Goal: Ask a question

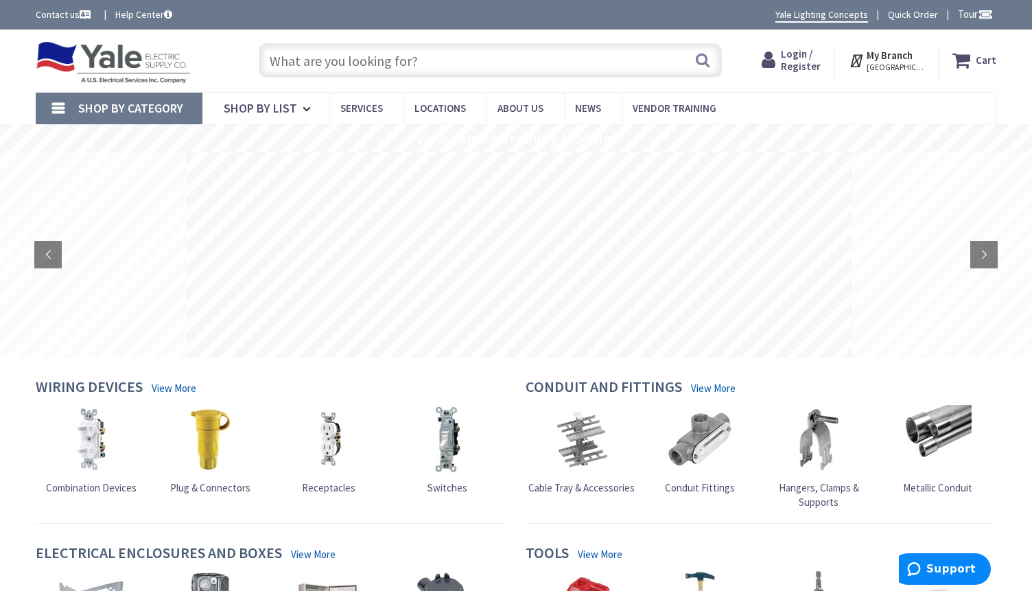
click at [412, 58] on input "text" at bounding box center [490, 60] width 463 height 34
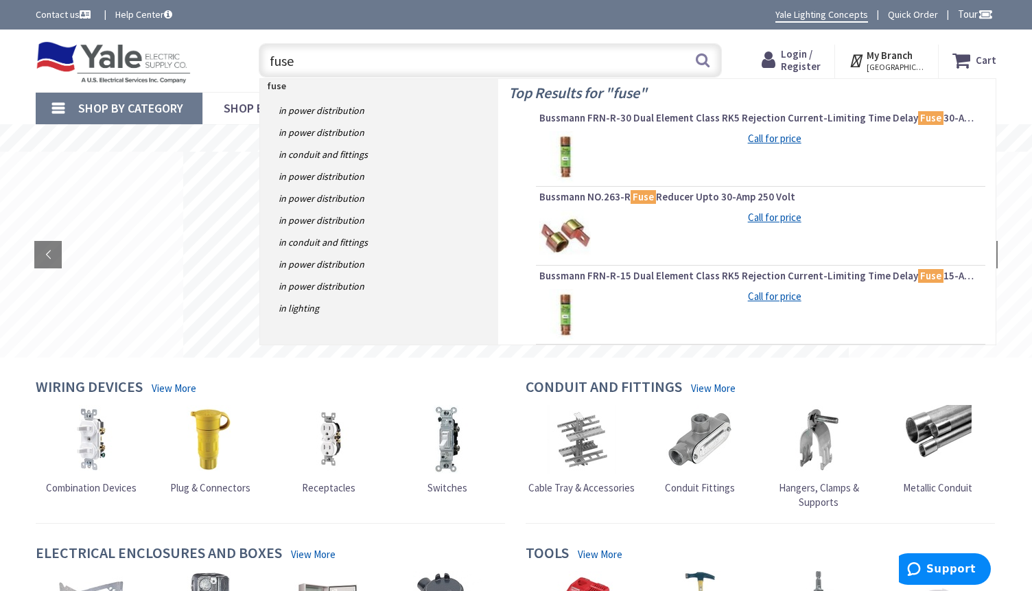
type input "fuse"
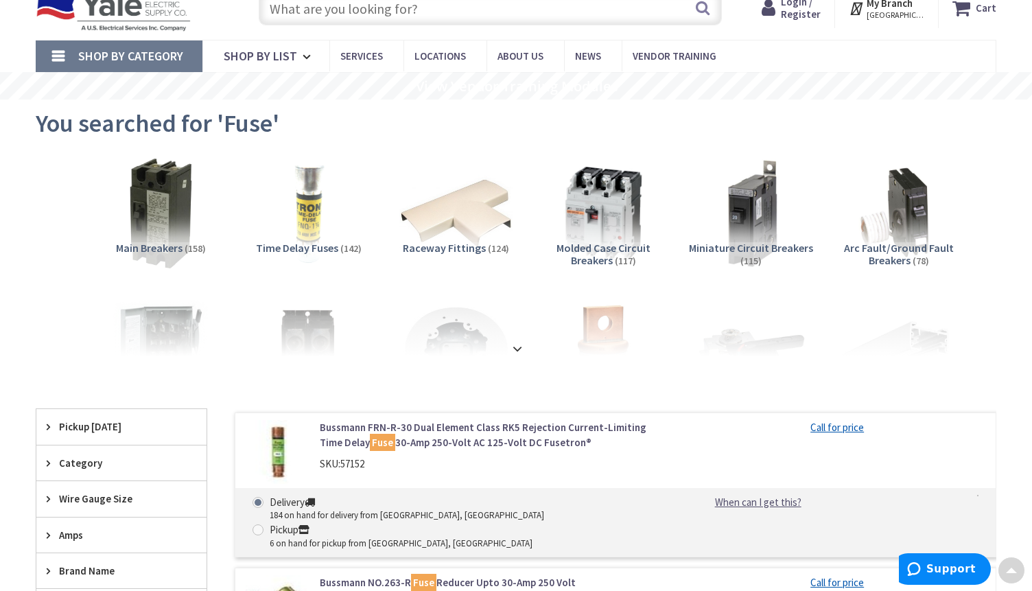
scroll to position [19, 0]
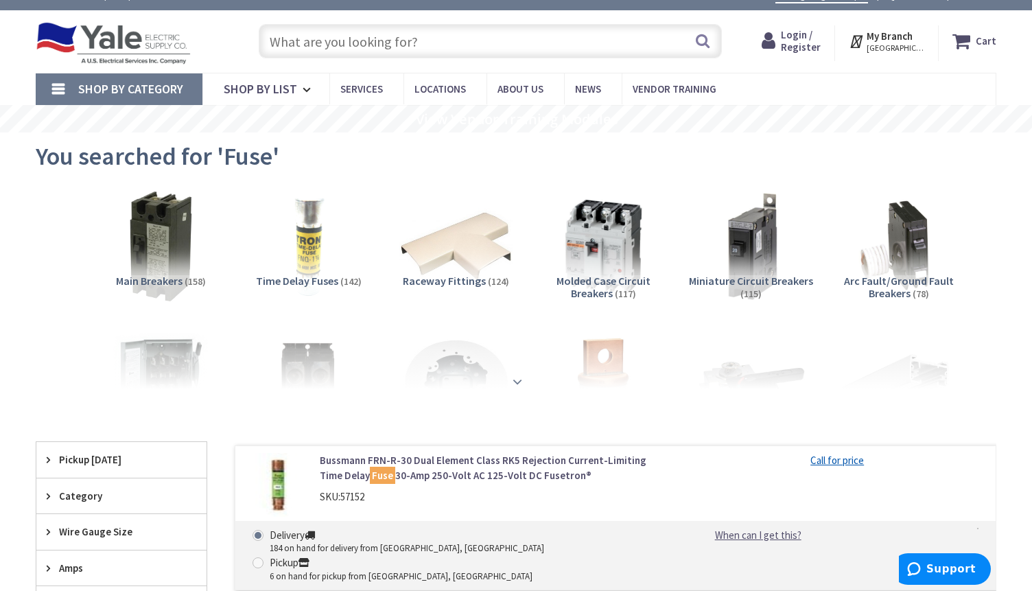
click at [517, 380] on strong at bounding box center [517, 381] width 16 height 15
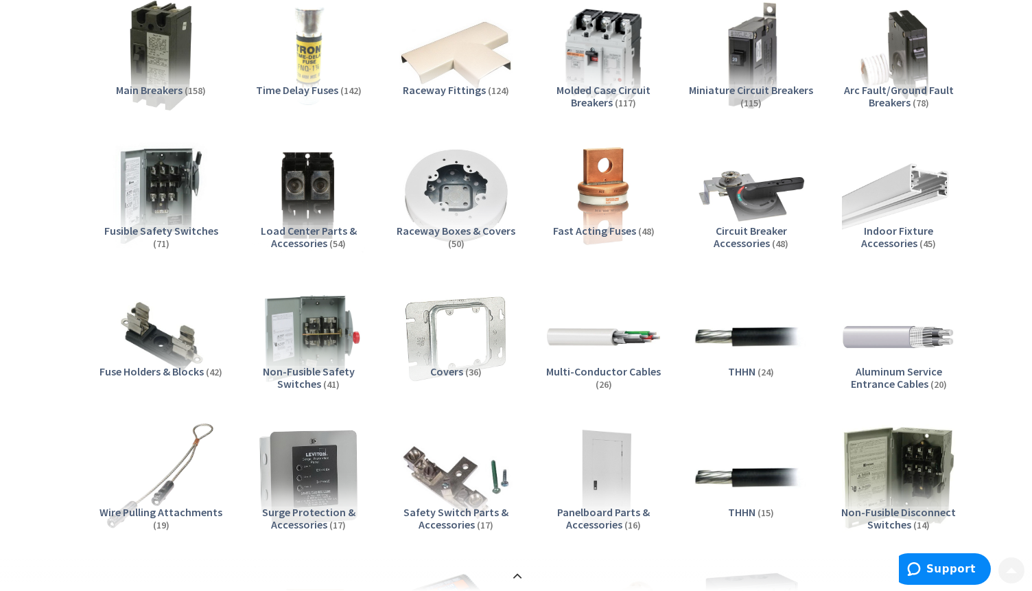
scroll to position [225, 0]
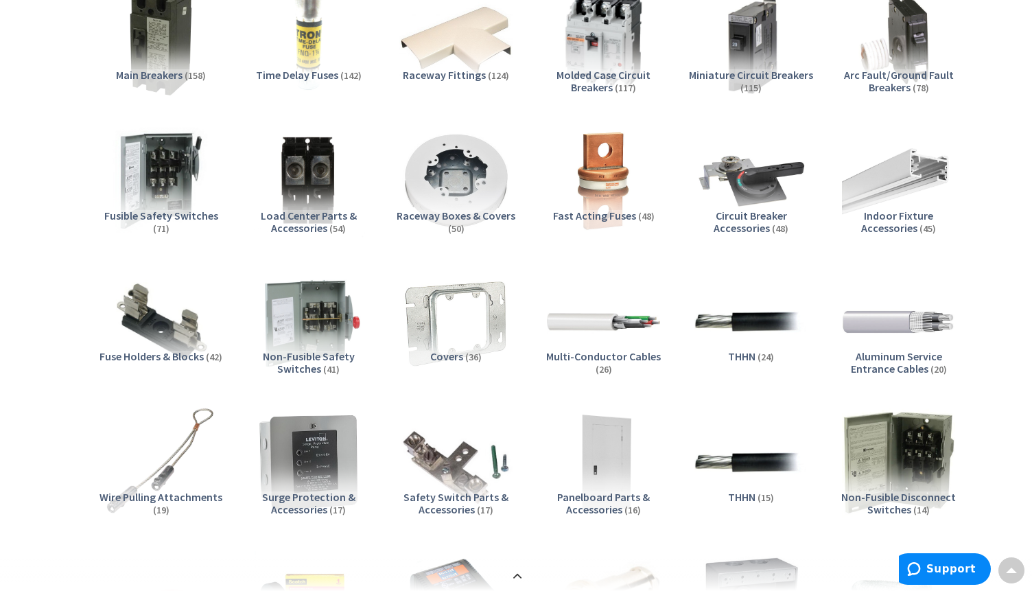
click at [184, 323] on img at bounding box center [161, 321] width 124 height 124
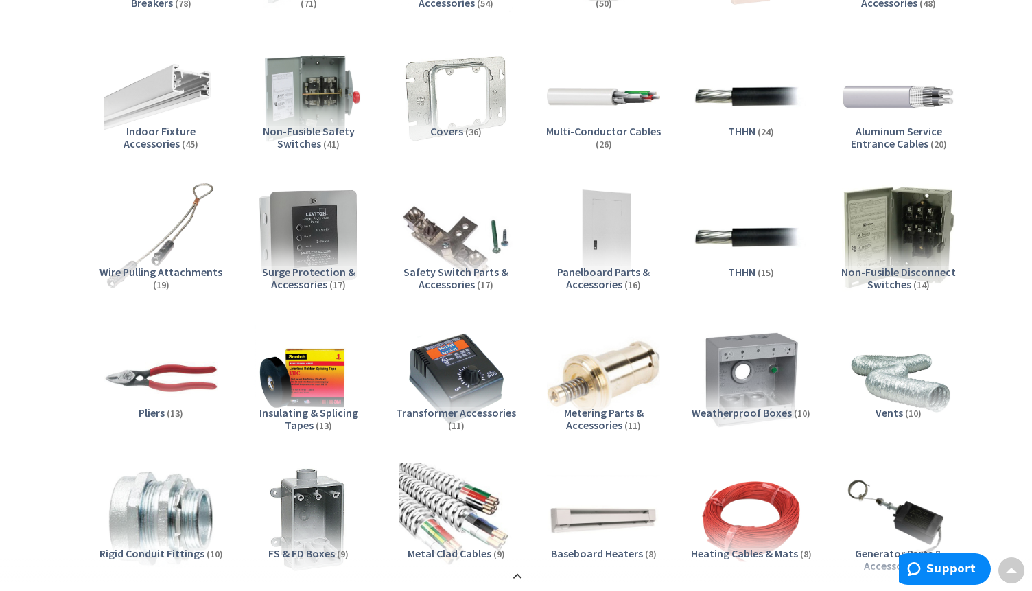
scroll to position [0, 0]
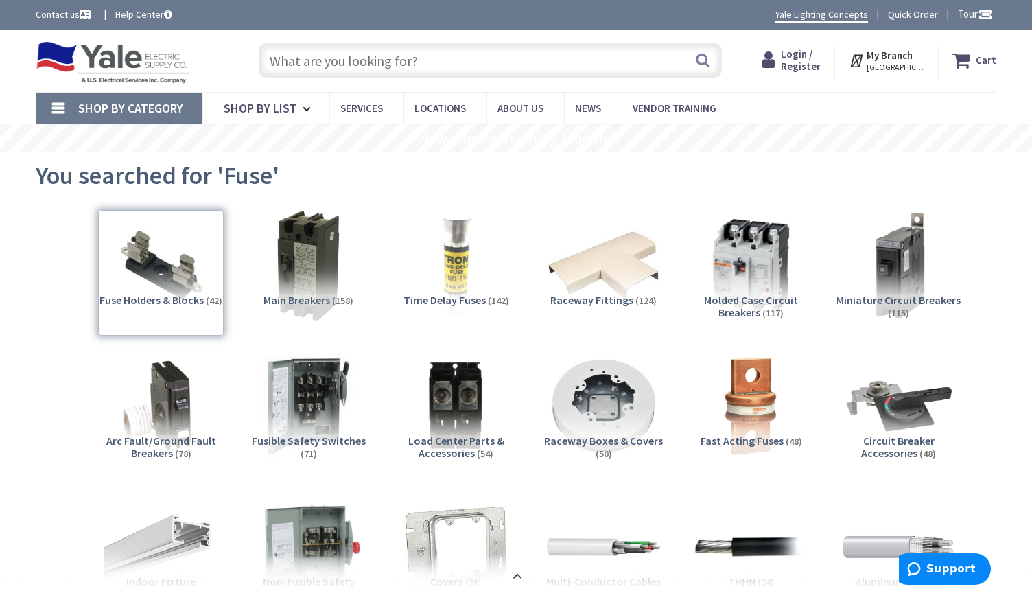
click at [378, 62] on input "text" at bounding box center [490, 60] width 463 height 34
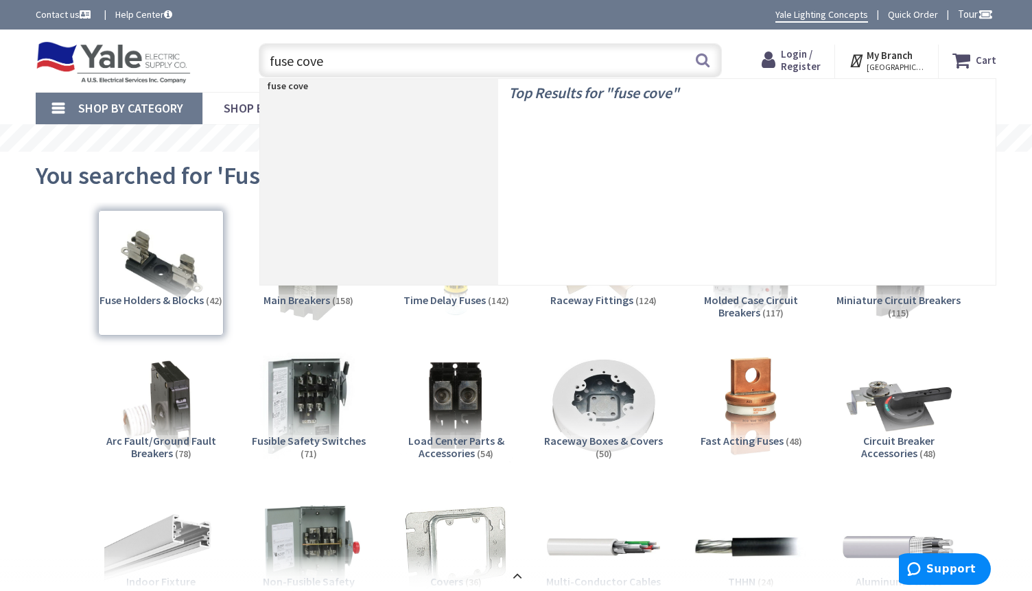
type input "fuse cover"
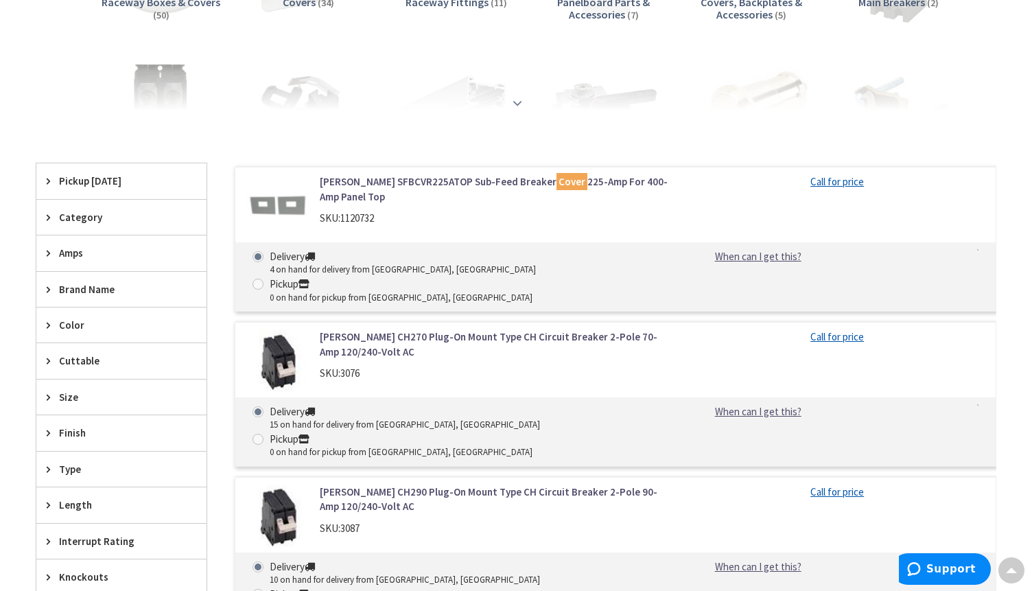
scroll to position [115, 0]
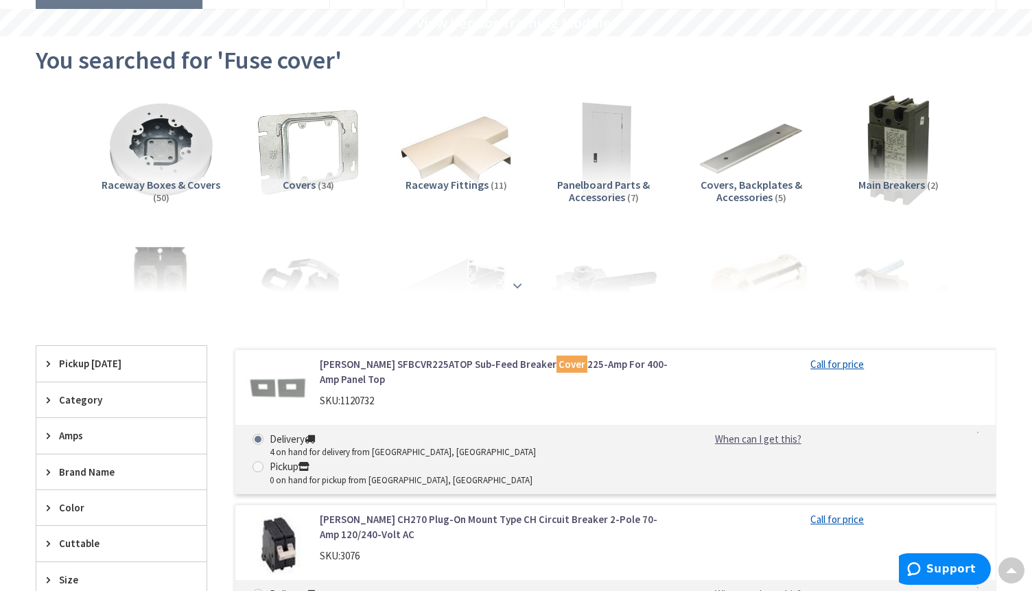
click at [523, 282] on strong at bounding box center [517, 285] width 16 height 15
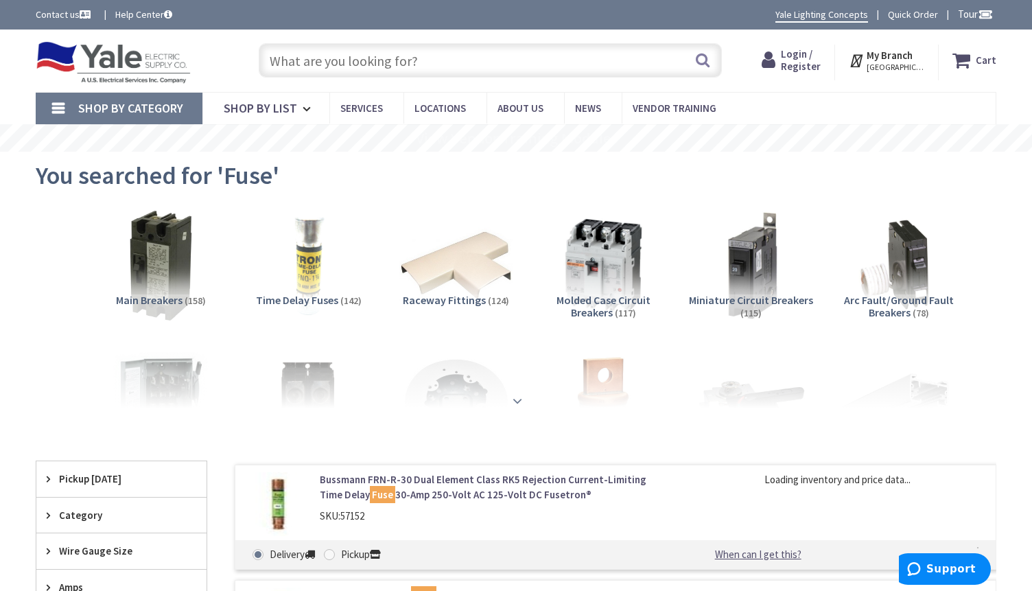
click at [515, 394] on strong at bounding box center [517, 400] width 16 height 15
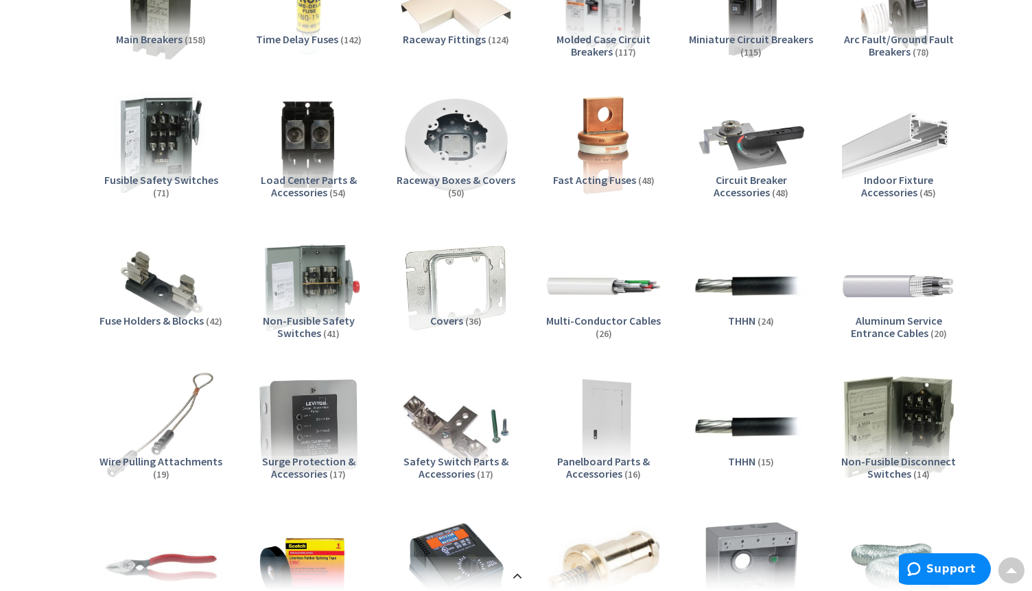
scroll to position [274, 0]
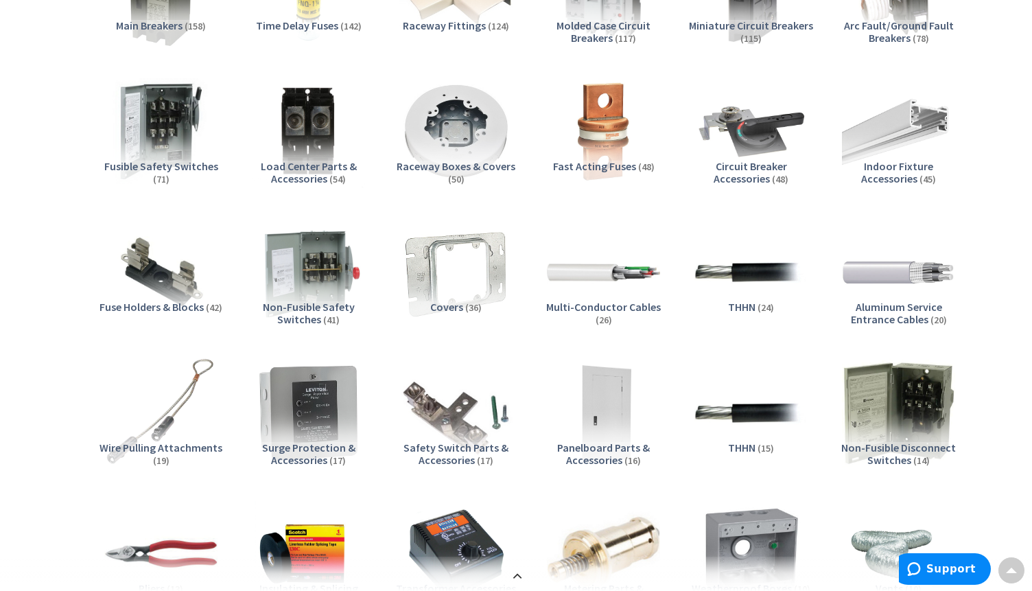
click at [437, 160] on span "Raceway Boxes & Covers" at bounding box center [456, 166] width 119 height 14
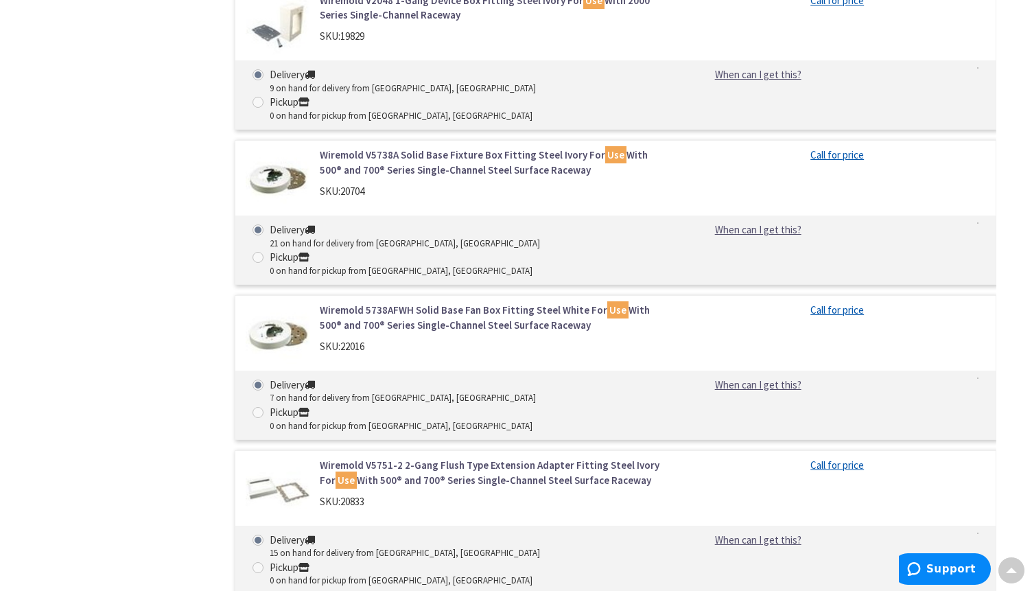
scroll to position [4917, 0]
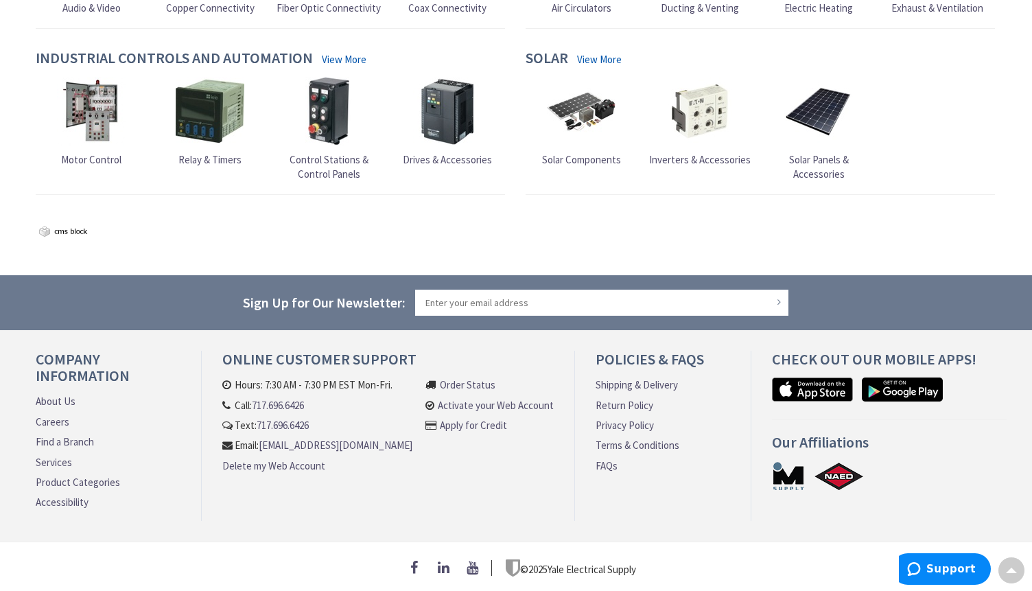
drag, startPoint x: 493, startPoint y: 294, endPoint x: 503, endPoint y: 276, distance: 20.6
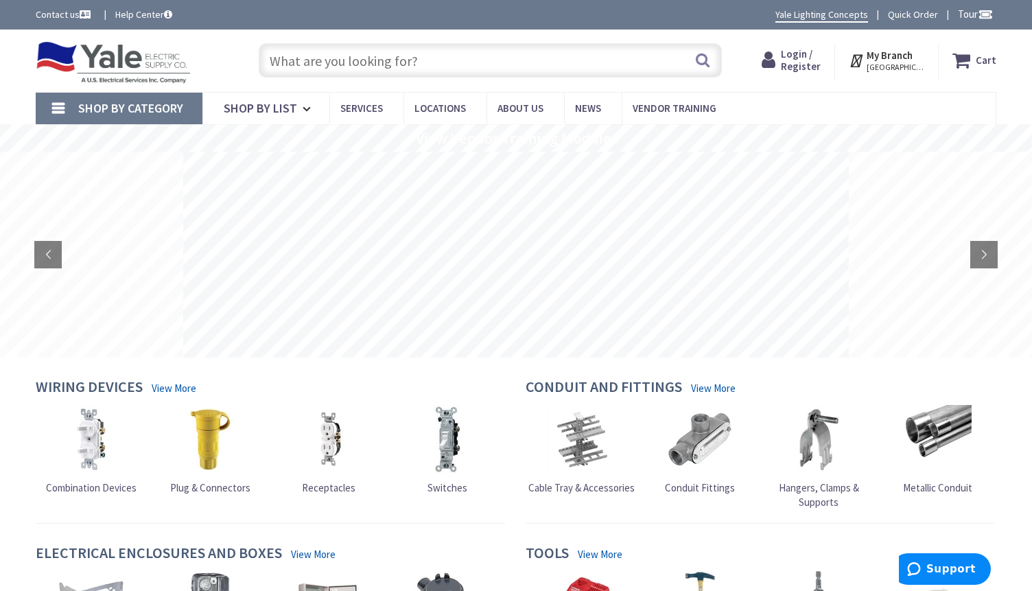
click at [429, 60] on input "text" at bounding box center [490, 60] width 463 height 34
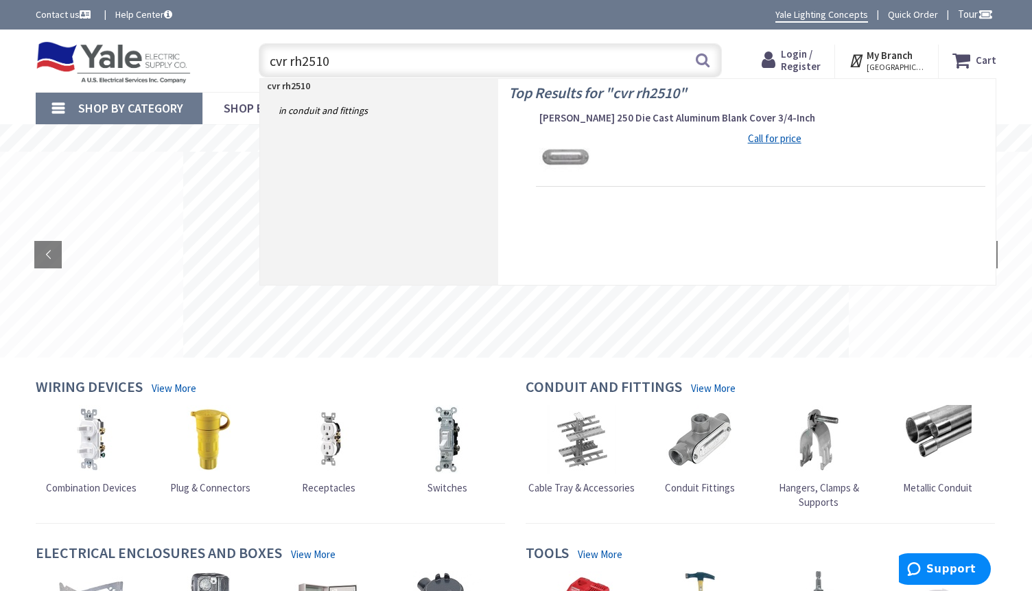
type input "cvr rh25100"
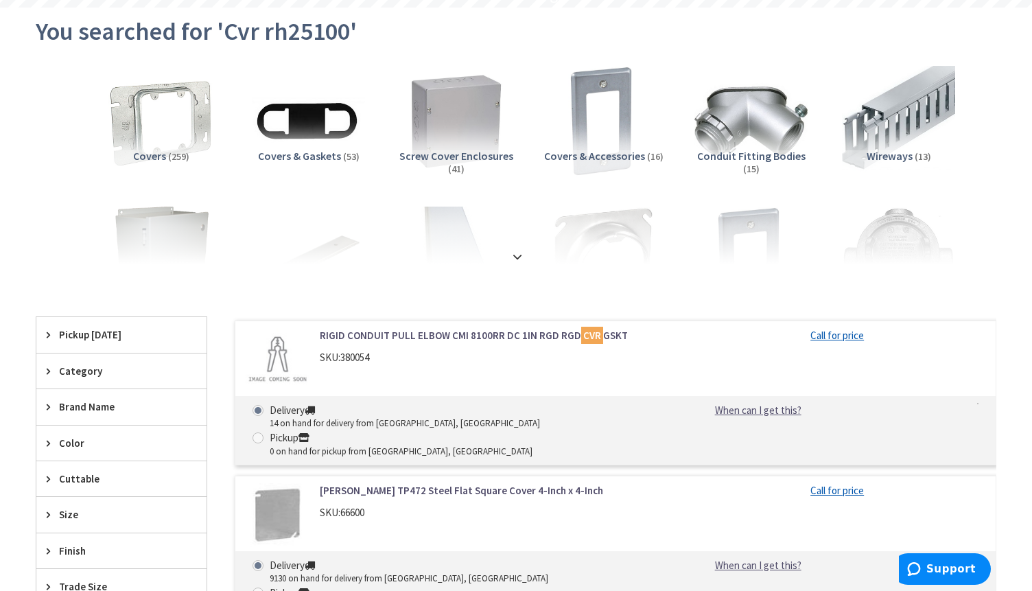
scroll to position [206, 0]
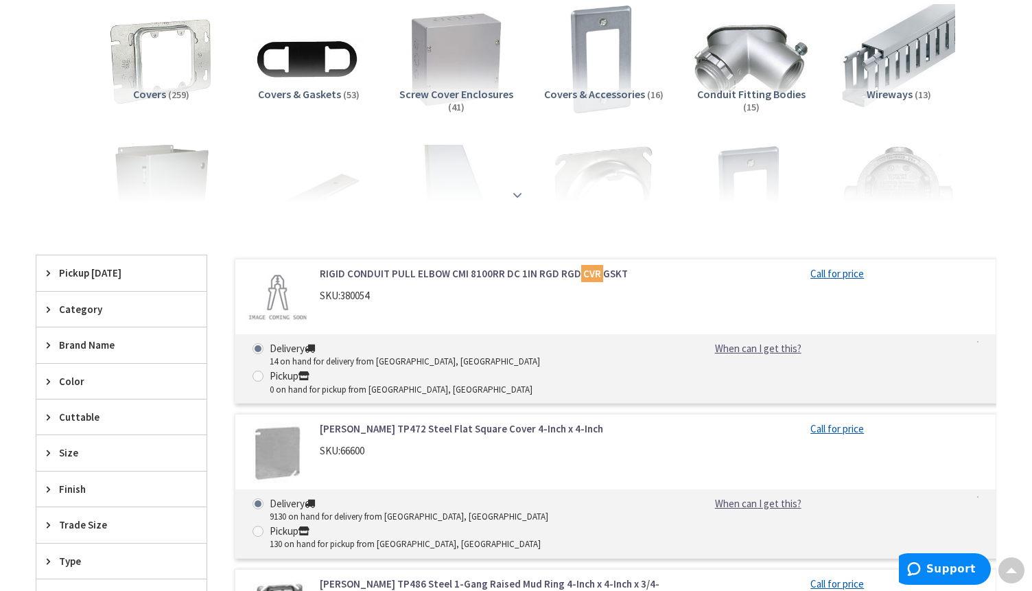
click at [512, 188] on strong at bounding box center [517, 194] width 16 height 15
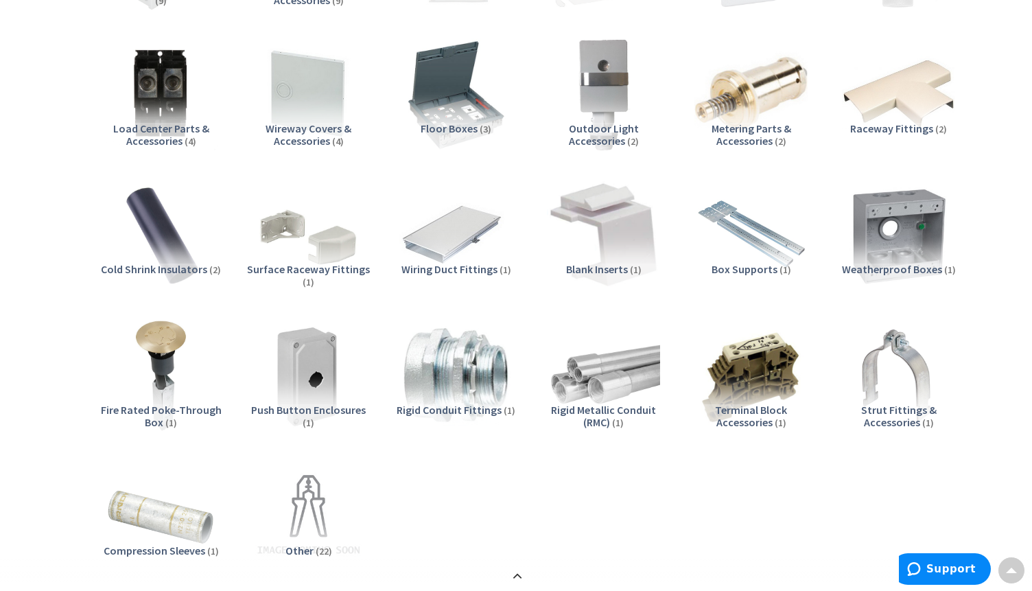
scroll to position [0, 0]
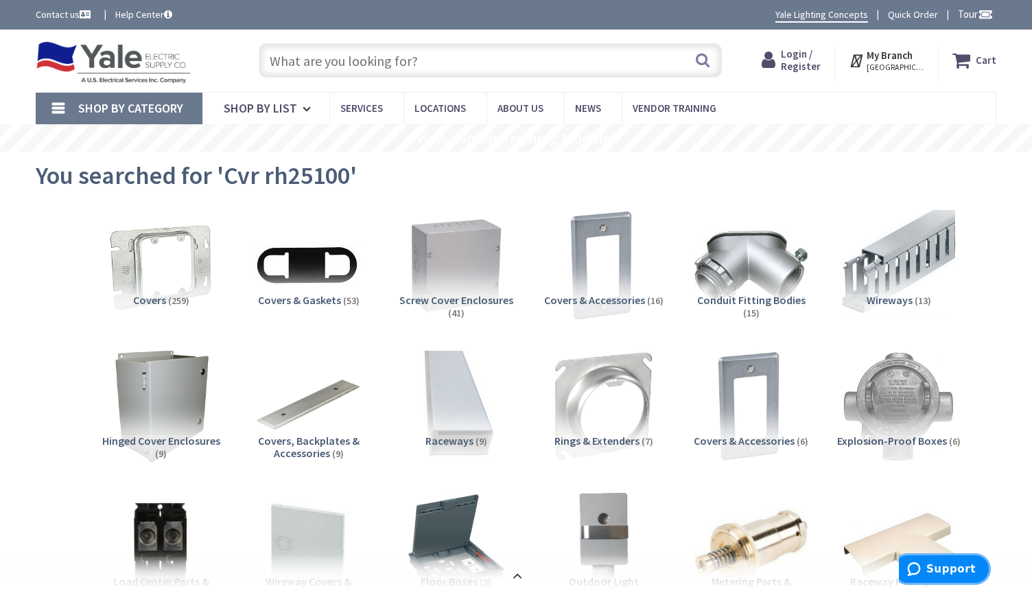
click at [960, 560] on button "Support" at bounding box center [941, 569] width 99 height 32
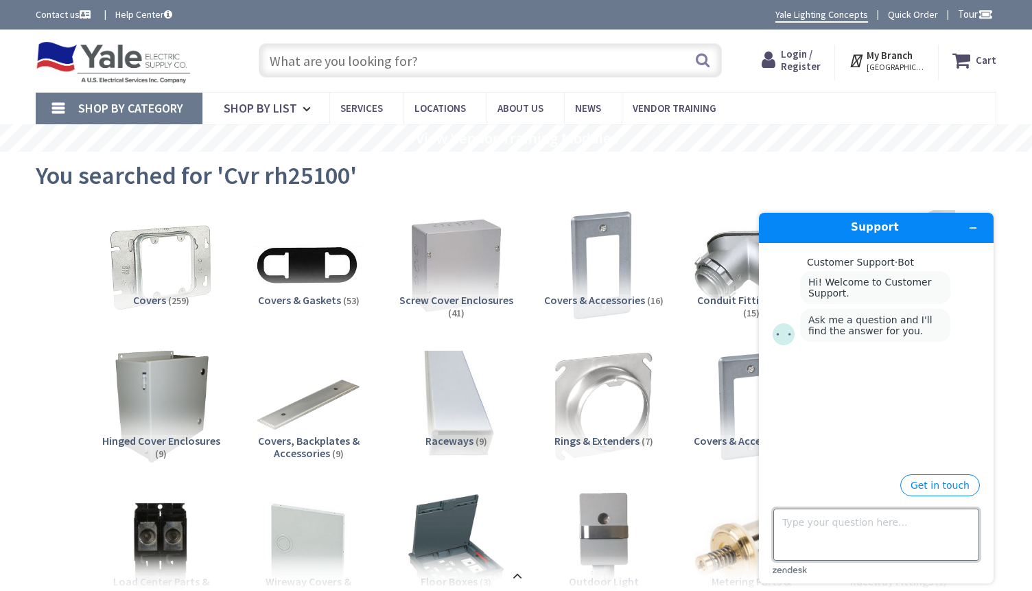
click at [825, 528] on textarea "Type your question here..." at bounding box center [876, 534] width 206 height 52
click at [941, 521] on textarea "need to find a 250 volt , 45 amp fuse and cover" at bounding box center [876, 534] width 206 height 52
type textarea "need to find a 250 volt , 45 amp fuse block and cover"
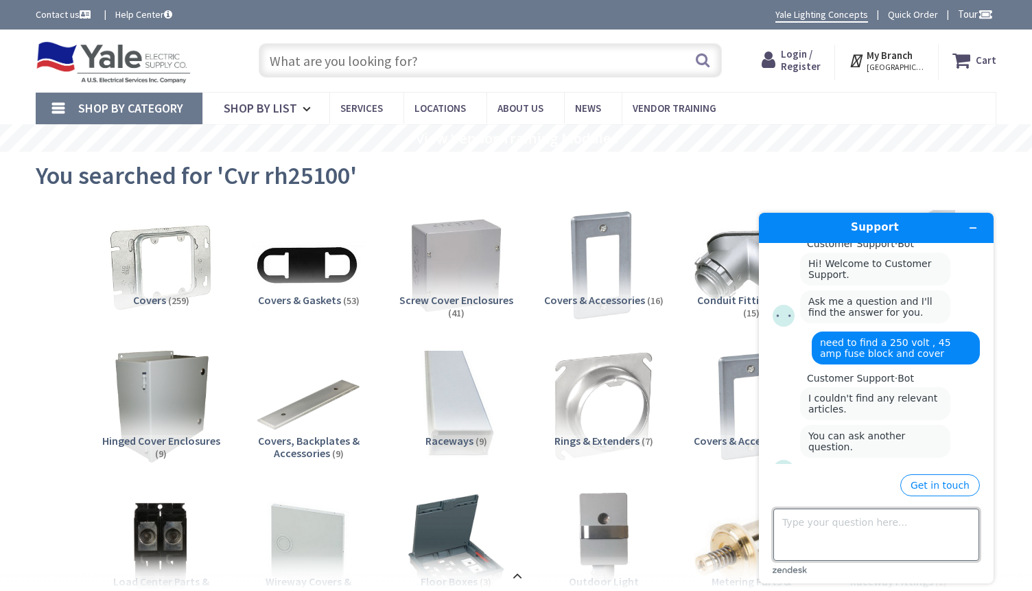
scroll to position [45, 0]
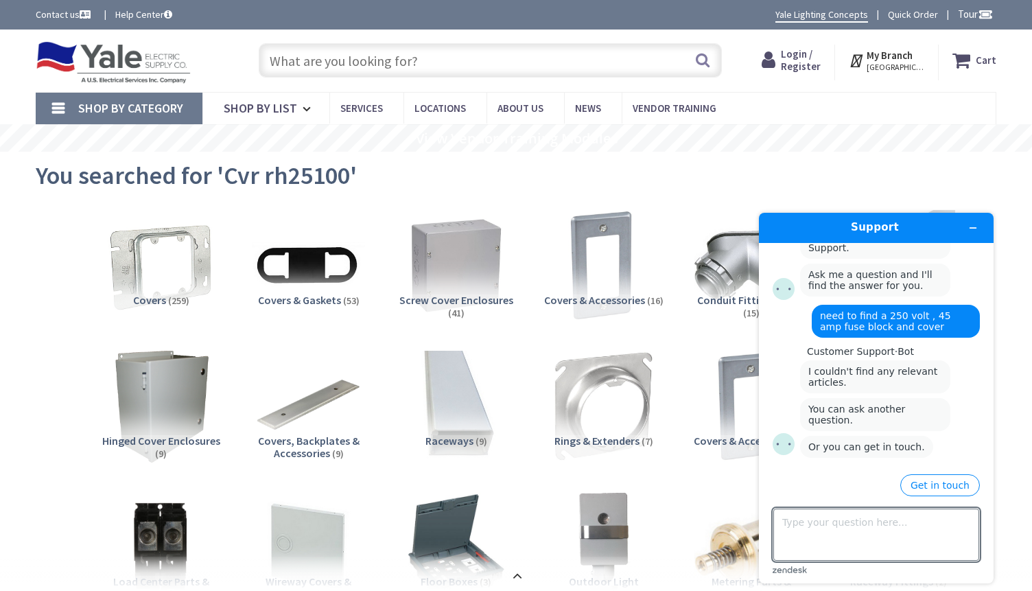
click at [907, 478] on div "Get in touch" at bounding box center [875, 485] width 207 height 22
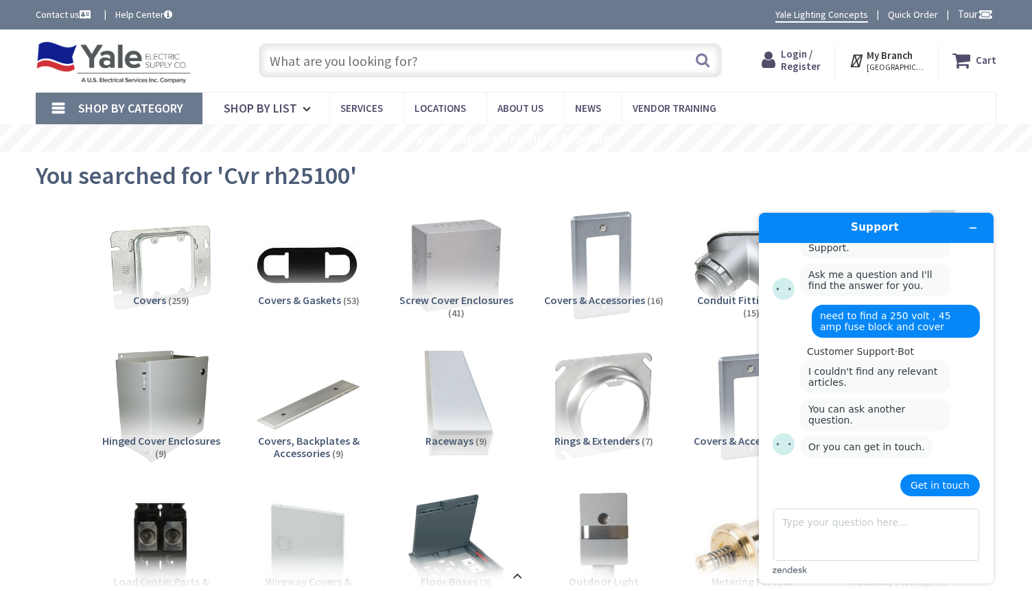
click at [921, 488] on button "Get in touch" at bounding box center [940, 485] width 80 height 22
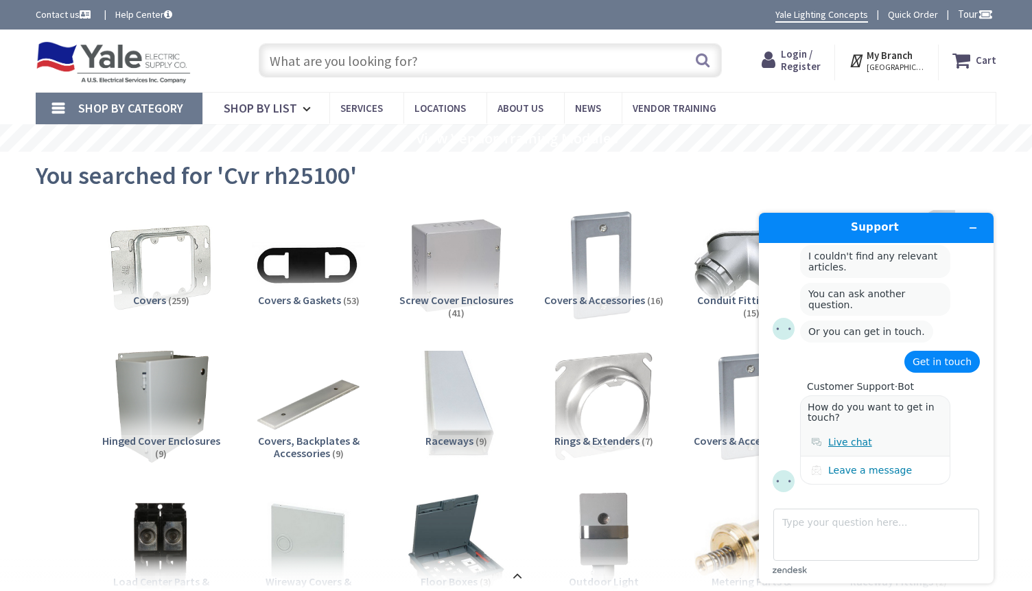
click at [845, 436] on div "Live chat" at bounding box center [850, 441] width 44 height 11
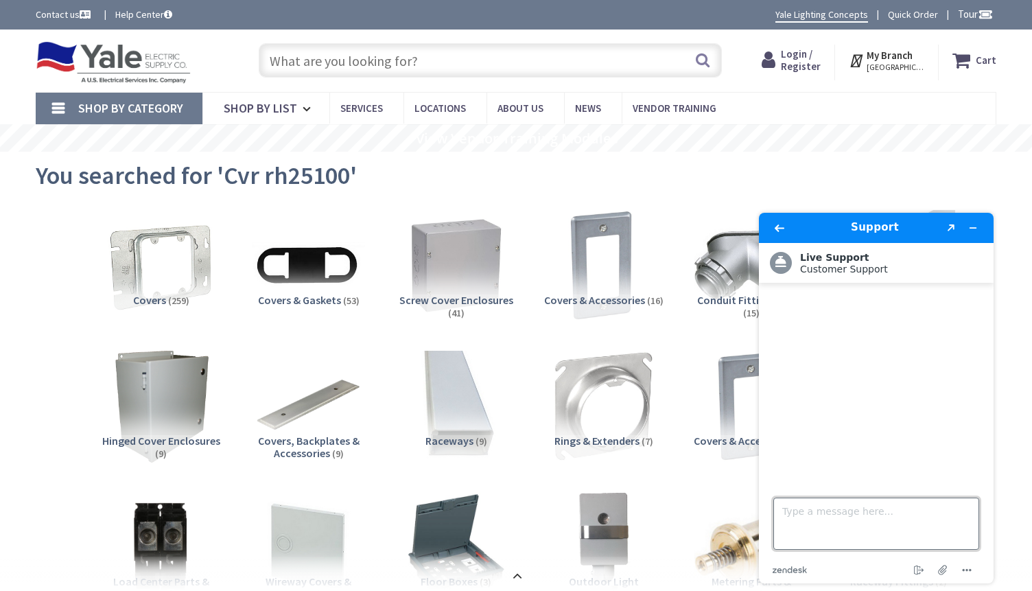
click at [840, 519] on textarea "Type a message here..." at bounding box center [876, 523] width 206 height 52
click at [968, 513] on textarea "hello im looking for a 250volt, 45 amp fuse block and cover" at bounding box center [876, 523] width 206 height 52
click at [809, 528] on textarea "hello im looking for a 250volt, 45 amp fuse ,block and cover" at bounding box center [876, 523] width 206 height 52
type textarea "hello im looking for a 250volt, 45 amp fuse ,block ,and cover"
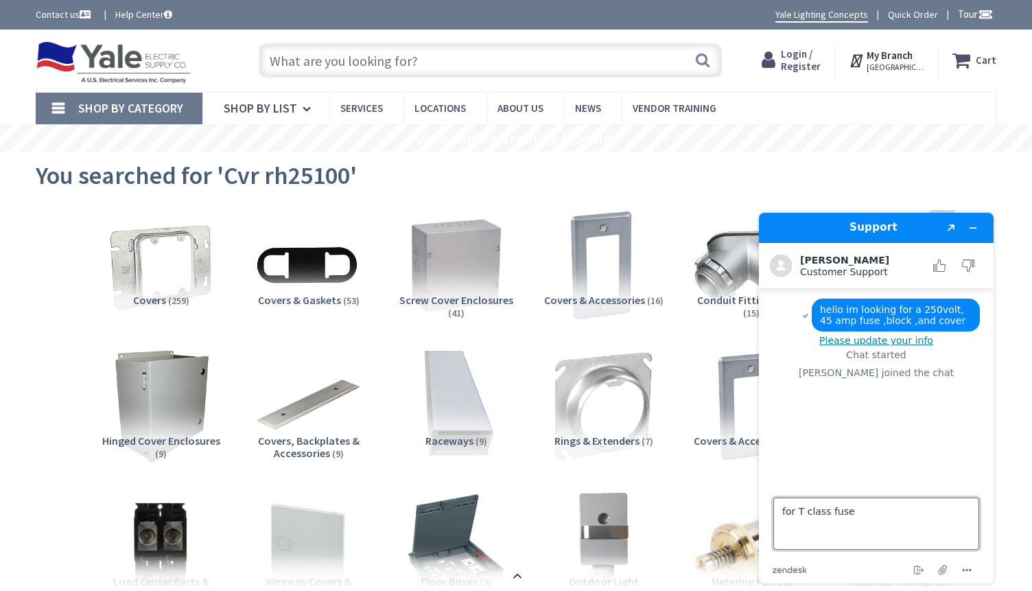
type textarea "for T class fuses"
type textarea "hello"
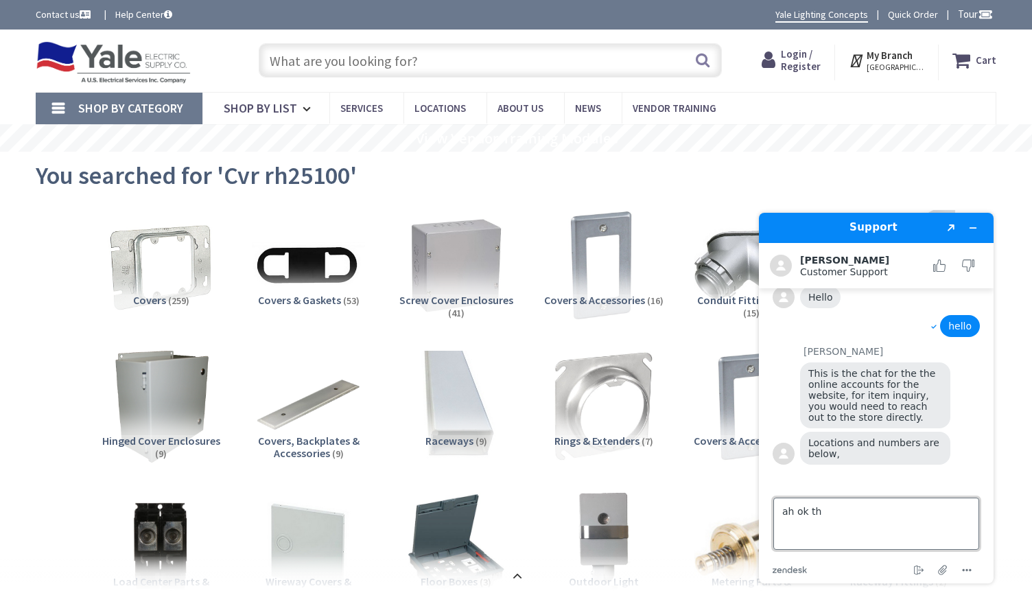
scroll to position [150, 0]
type textarea "ah ok thank you"
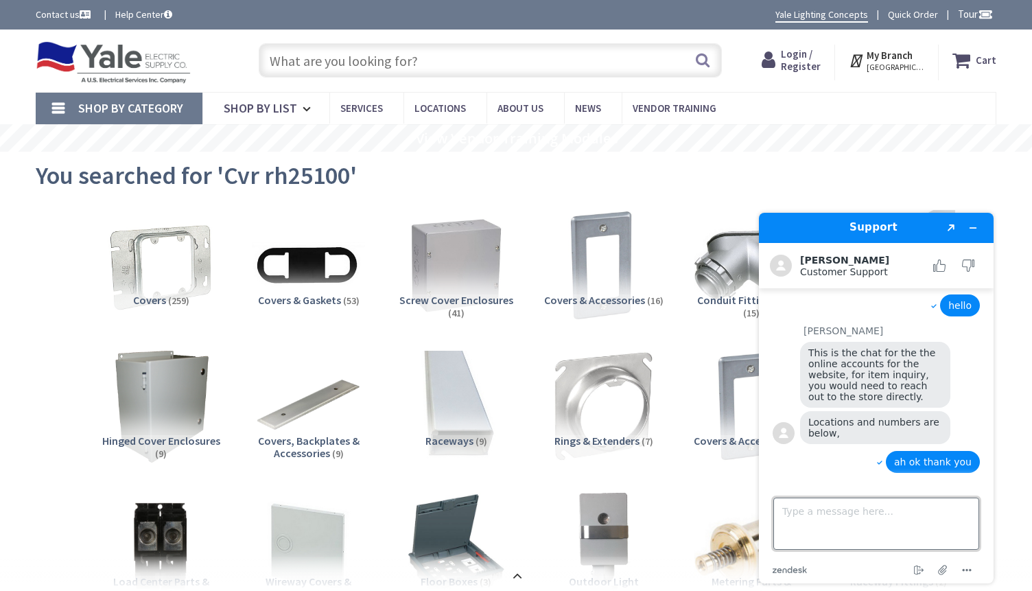
scroll to position [235, 0]
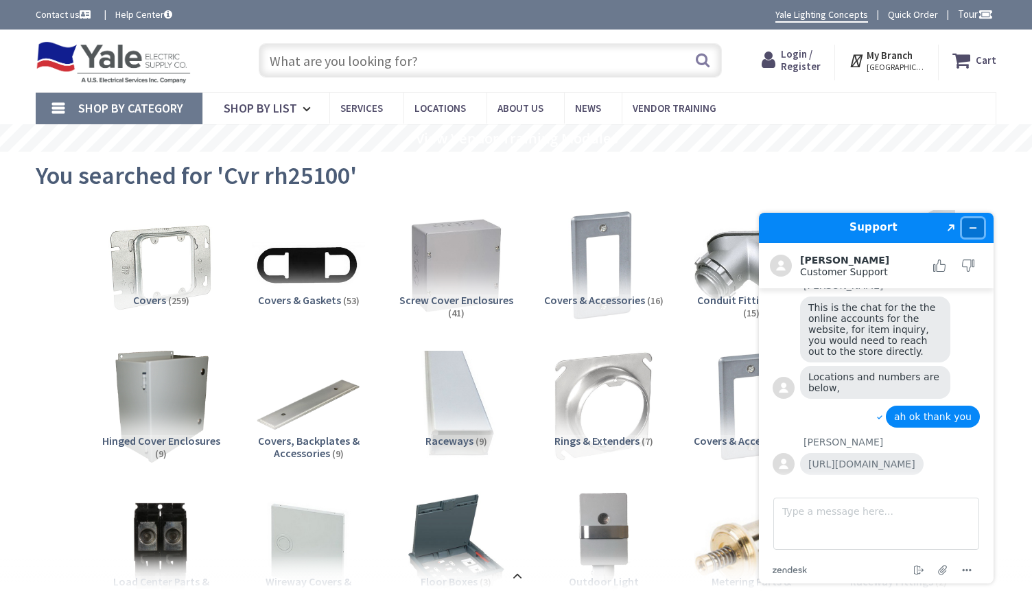
click at [970, 227] on icon "Minimize widget" at bounding box center [973, 228] width 10 height 10
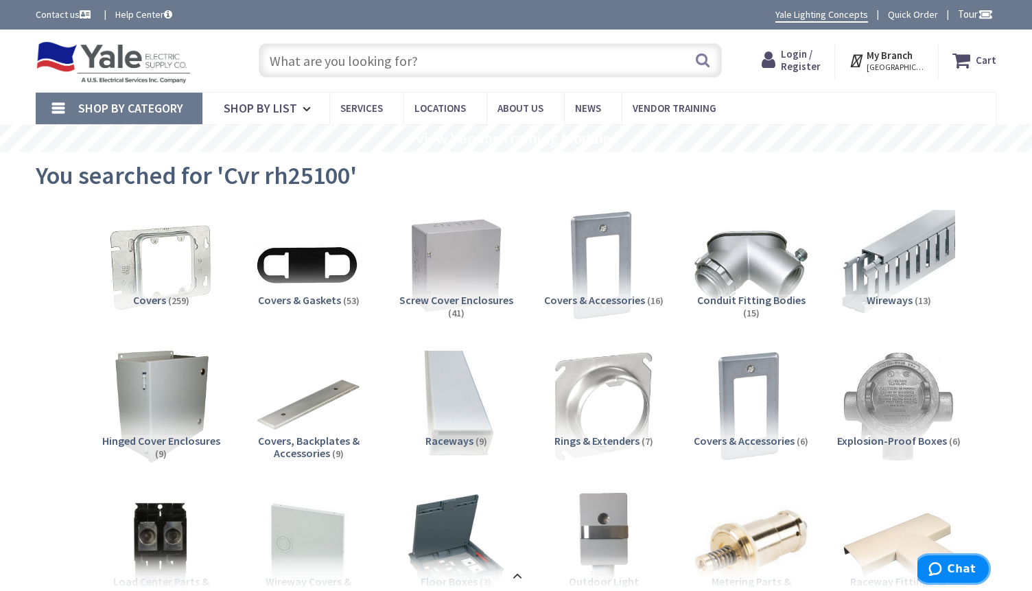
click at [960, 560] on button "Chat" at bounding box center [952, 569] width 78 height 32
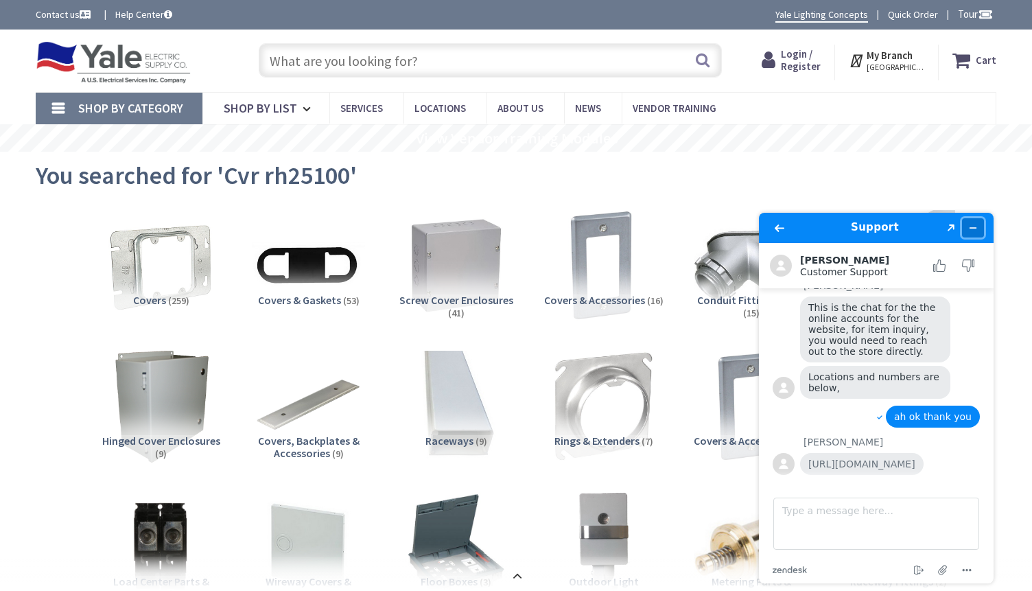
click at [980, 229] on button "Minimize widget" at bounding box center [973, 227] width 22 height 19
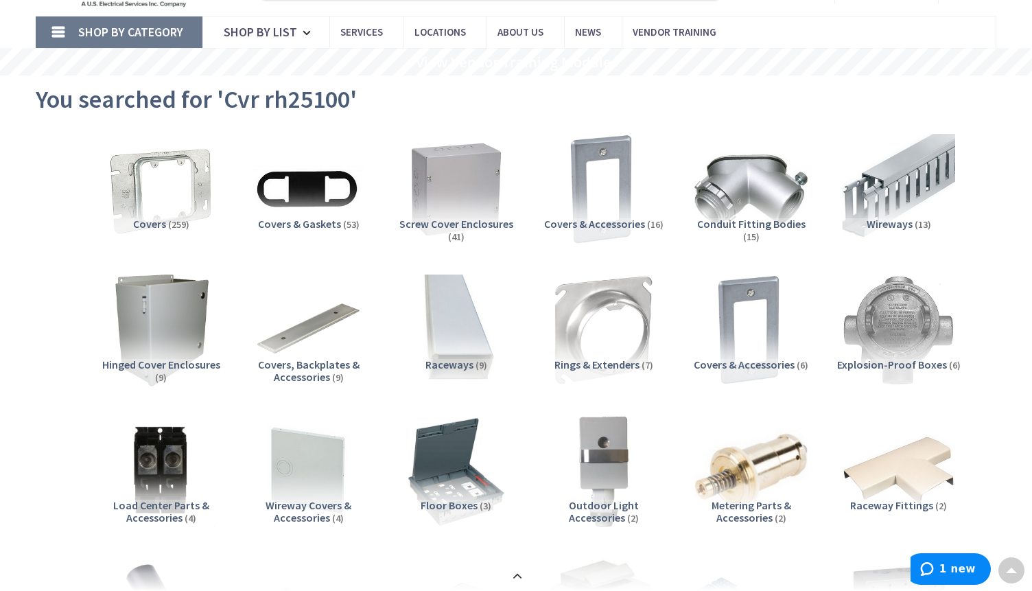
scroll to position [0, 0]
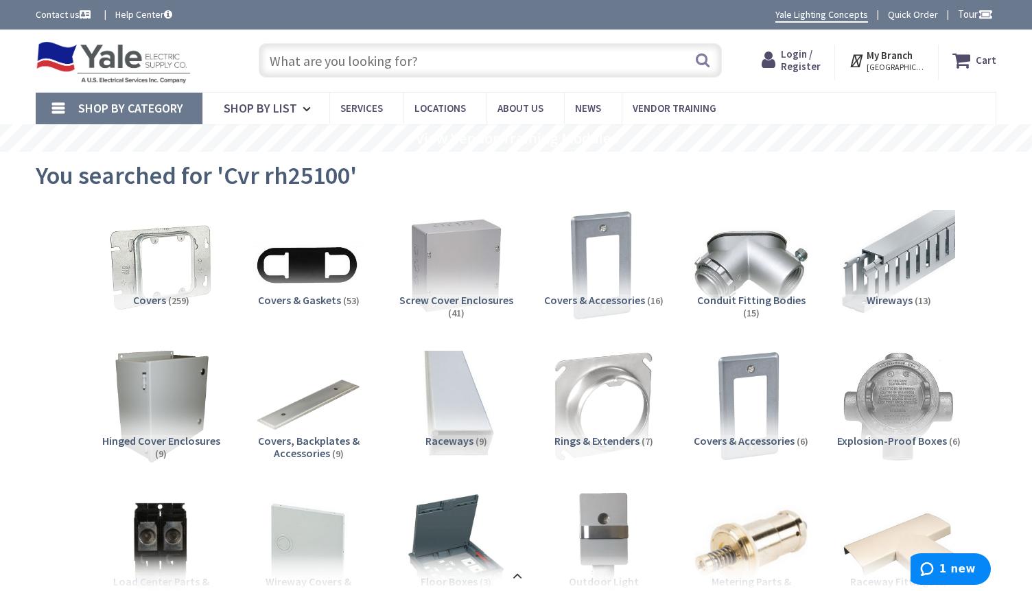
click at [401, 69] on input "text" at bounding box center [490, 60] width 463 height 34
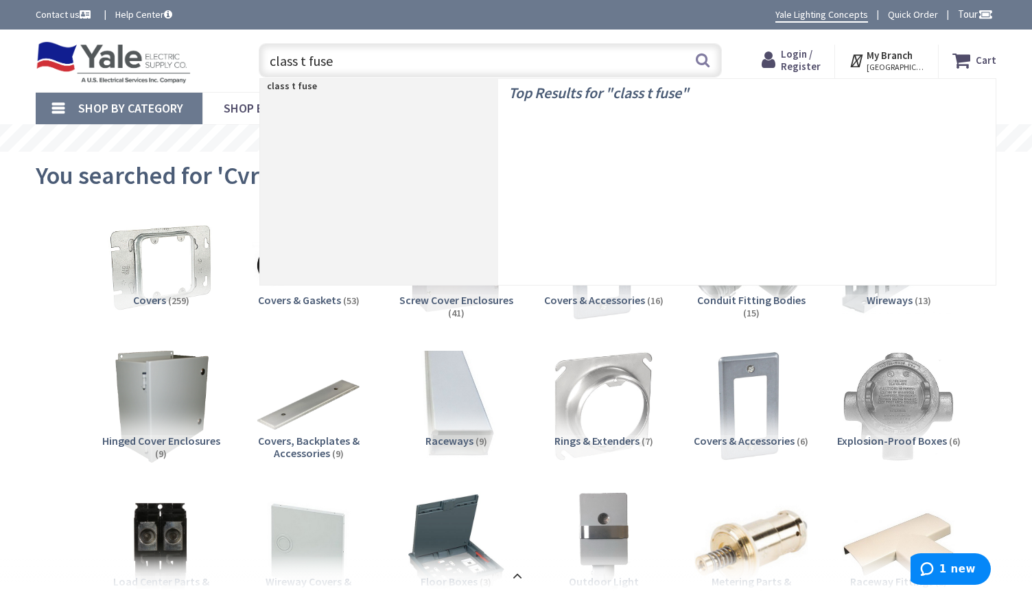
type input "class t fuses"
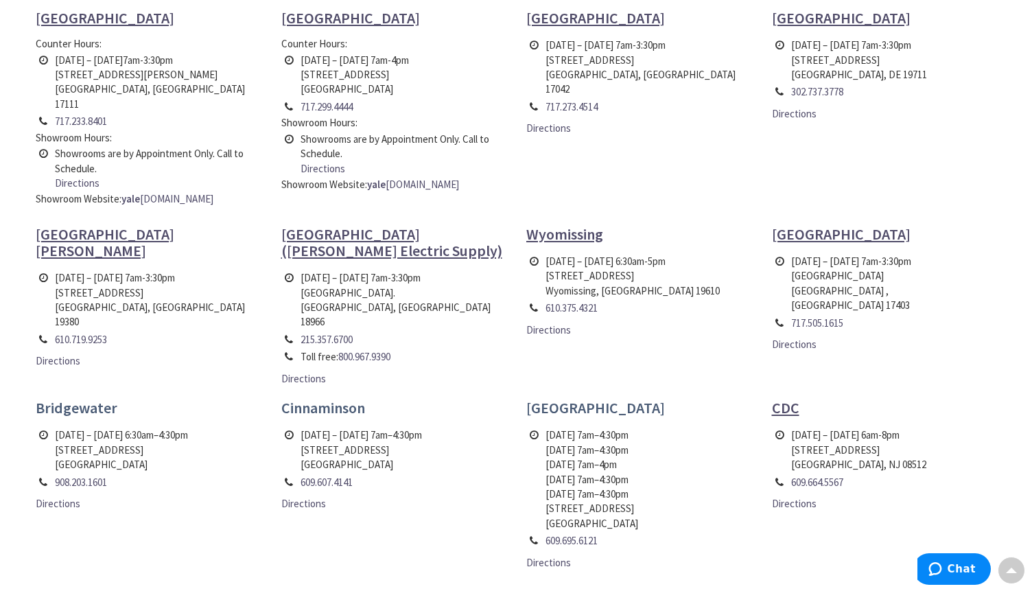
scroll to position [549, 0]
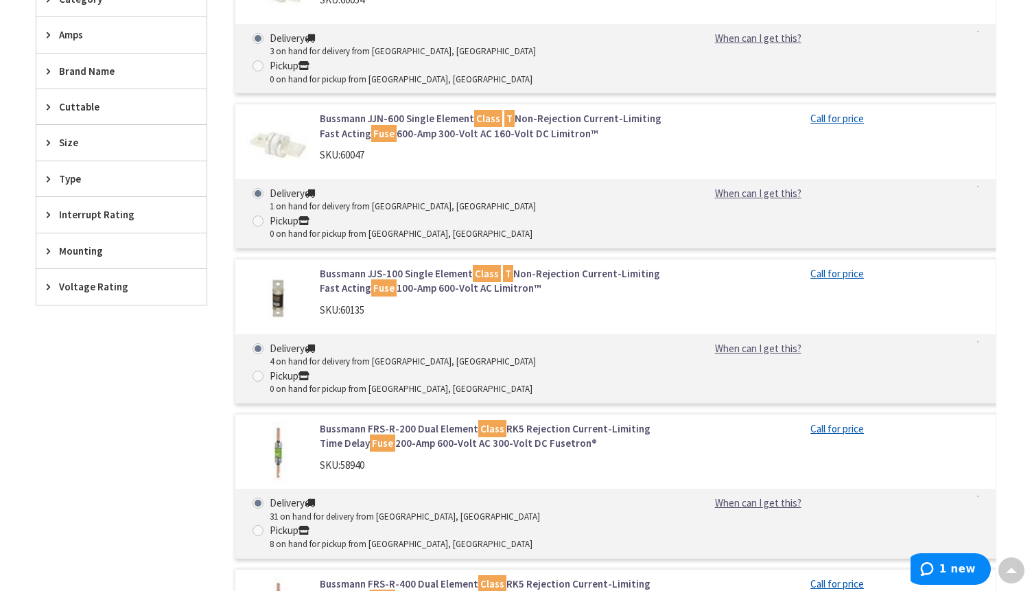
scroll to position [480, 0]
